Goal: Find specific page/section: Find specific page/section

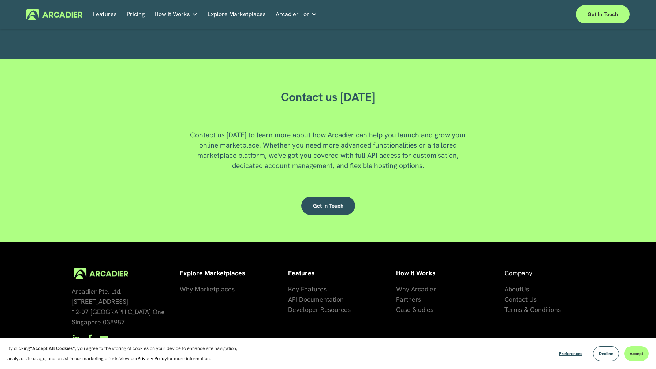
scroll to position [1928, 0]
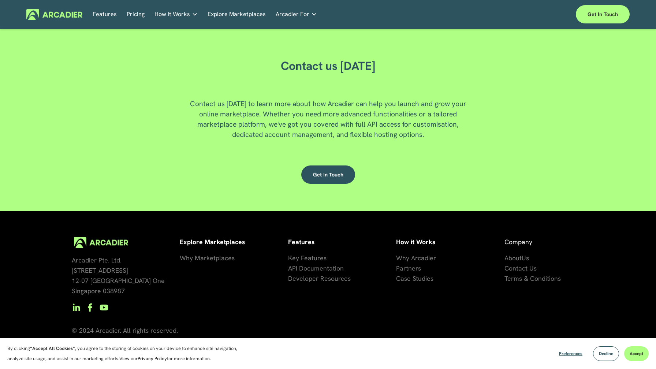
click at [132, 16] on link "Pricing" at bounding box center [136, 14] width 18 height 11
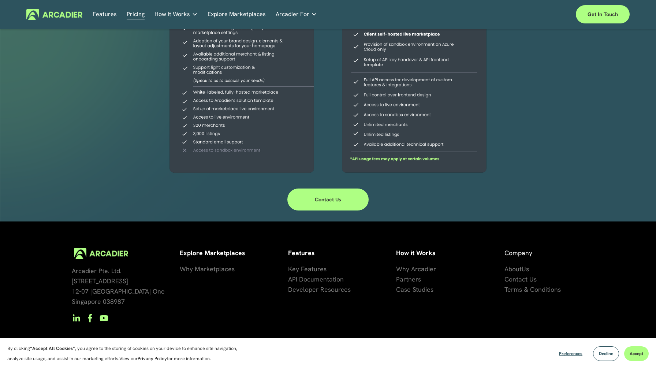
scroll to position [193, 0]
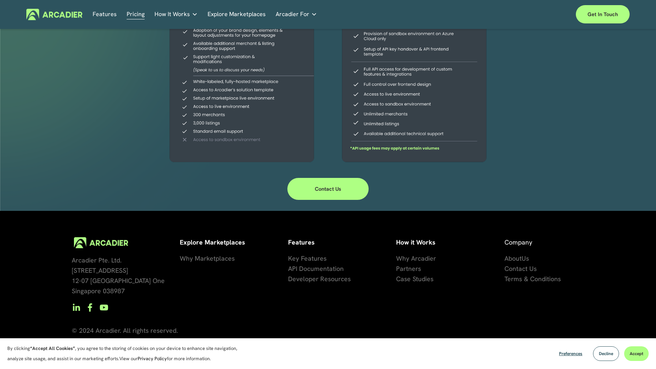
click at [520, 270] on span "Contact Us" at bounding box center [520, 268] width 32 height 8
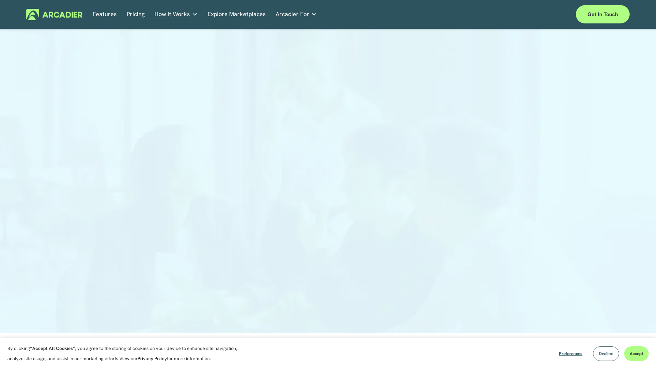
click at [607, 356] on span "Decline" at bounding box center [606, 354] width 14 height 6
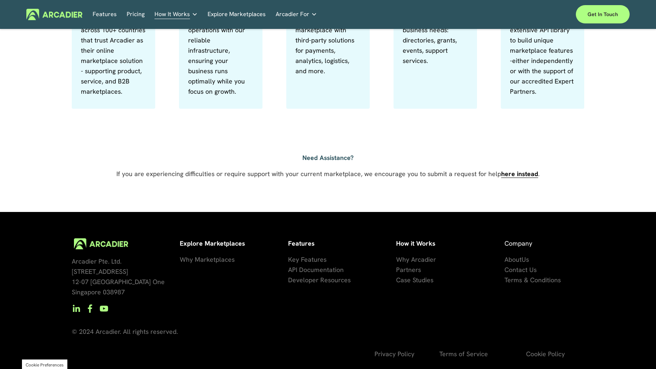
scroll to position [462, 0]
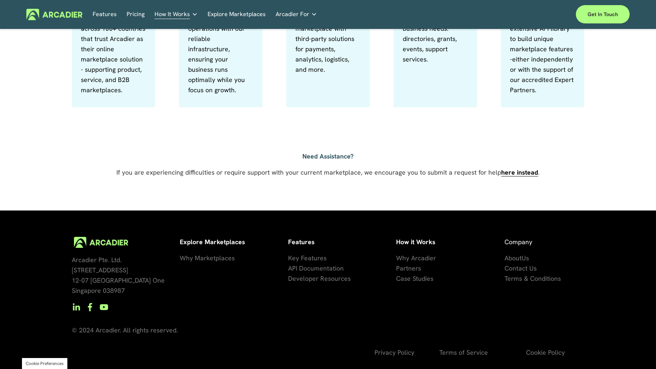
click at [521, 258] on span "About" at bounding box center [512, 258] width 17 height 8
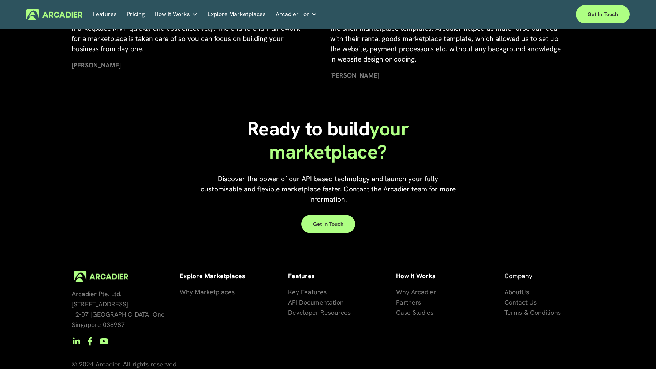
scroll to position [1636, 0]
